Goal: Information Seeking & Learning: Find specific page/section

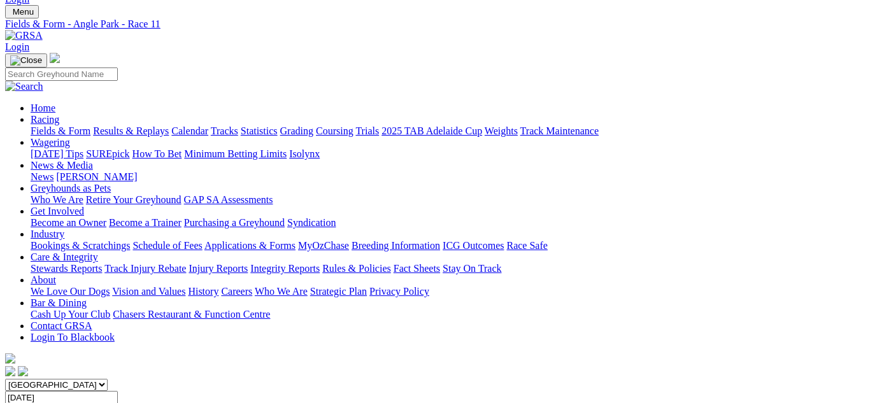
scroll to position [76, 0]
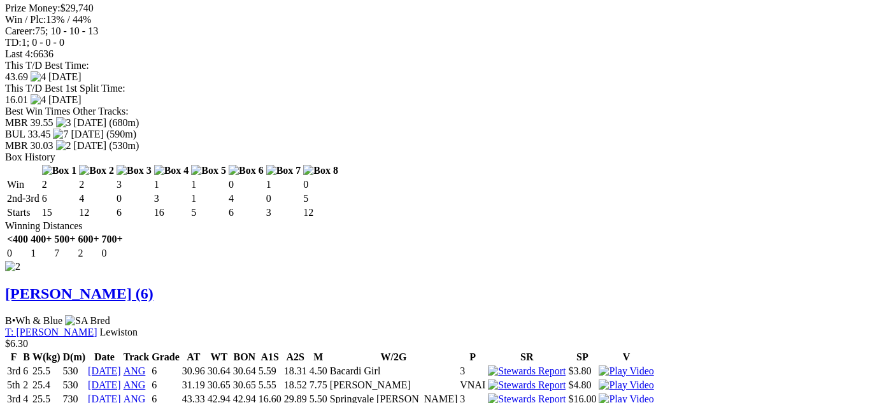
scroll to position [1783, 0]
